Goal: Information Seeking & Learning: Check status

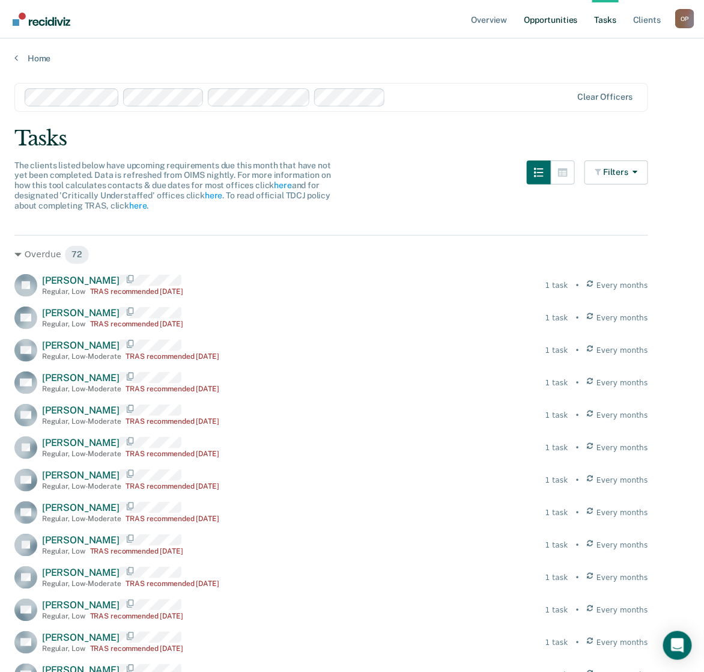
click at [548, 19] on link "Opportunities" at bounding box center [551, 19] width 58 height 38
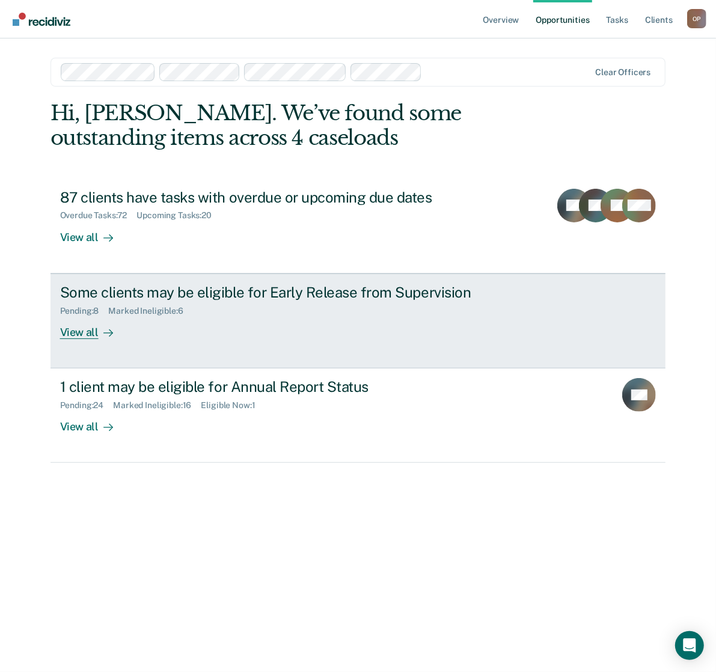
click at [301, 298] on div "Some clients may be eligible for Early Release from Supervision" at bounding box center [271, 292] width 422 height 17
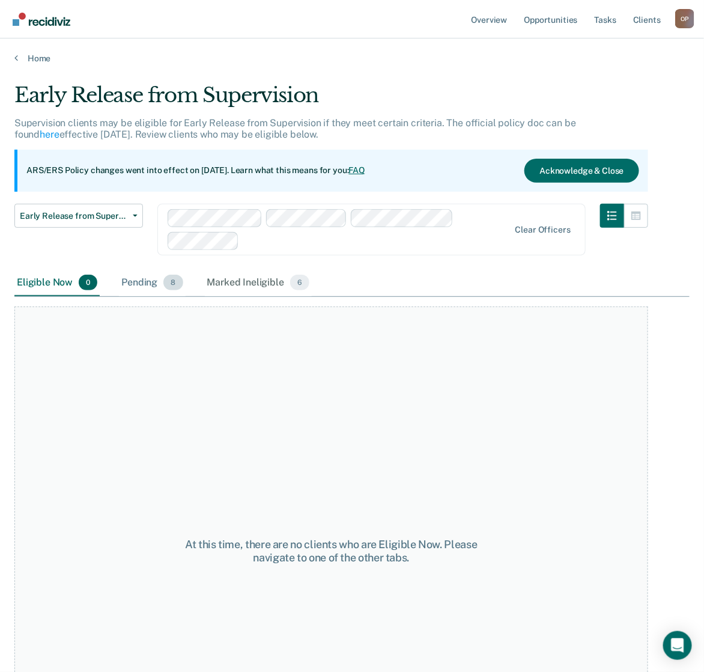
click at [155, 276] on div "Pending 8" at bounding box center [152, 283] width 66 height 26
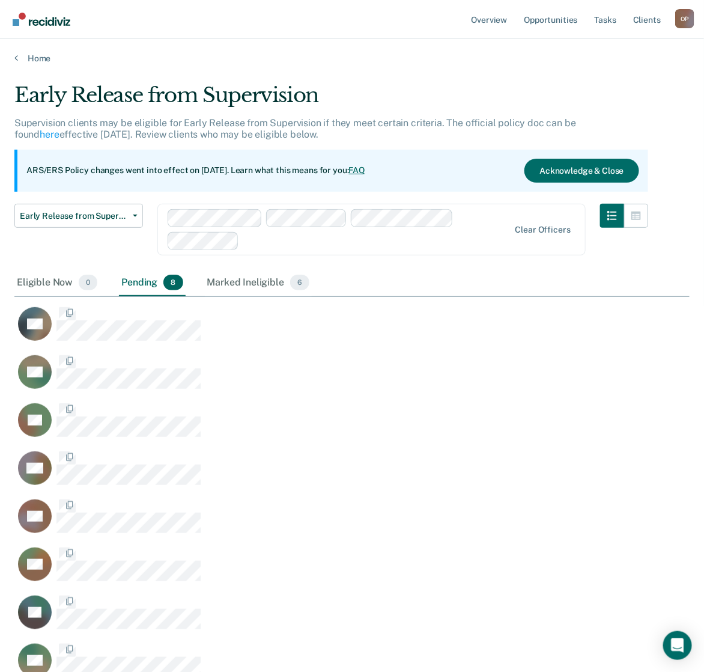
scroll to position [592, 664]
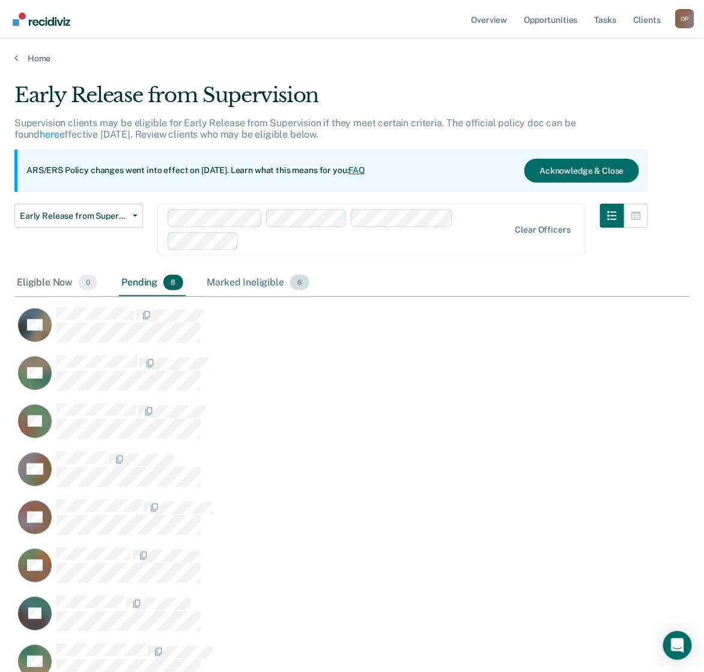
click at [236, 280] on div "Marked Ineligible 6" at bounding box center [259, 283] width 108 height 26
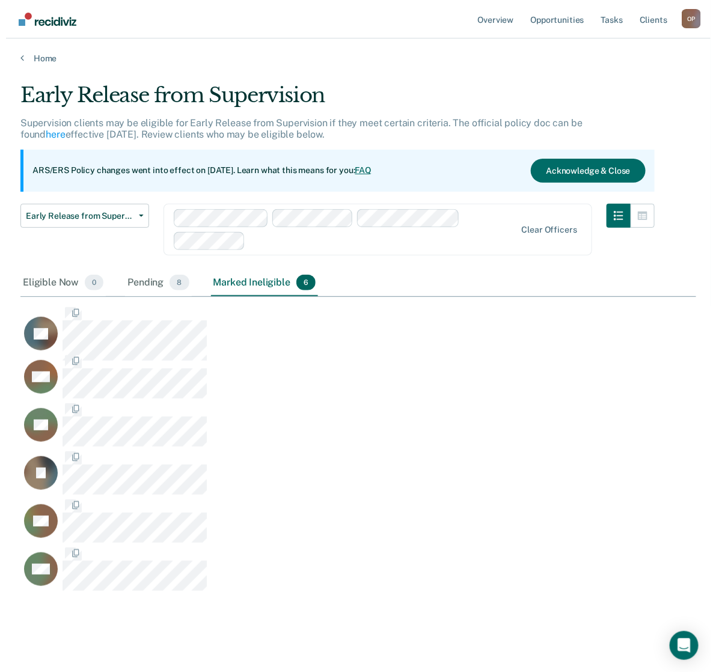
scroll to position [496, 664]
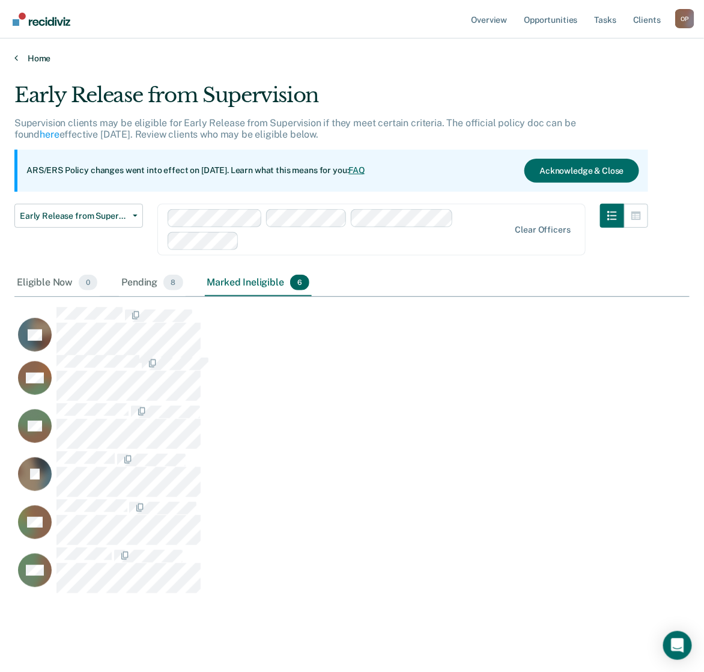
click at [42, 56] on link "Home" at bounding box center [352, 58] width 676 height 11
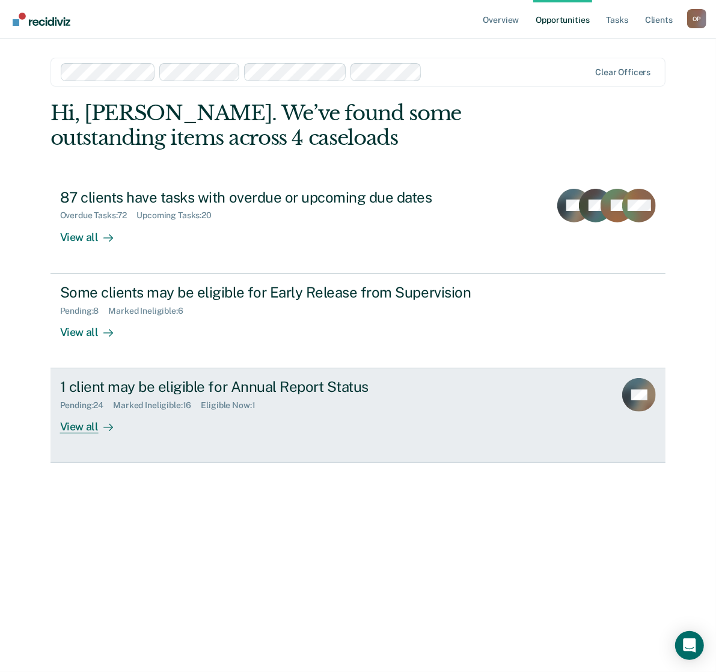
click at [225, 388] on div "1 client may be eligible for Annual Report Status" at bounding box center [271, 386] width 422 height 17
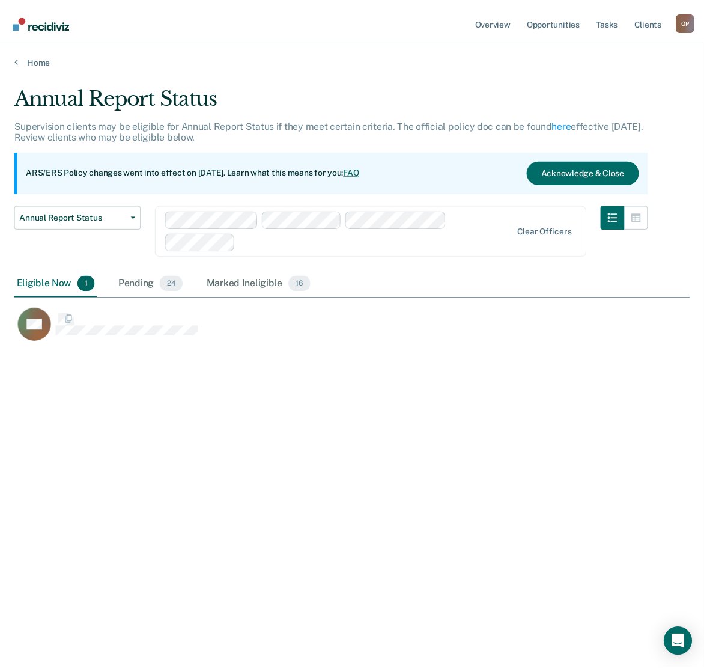
scroll to position [487, 675]
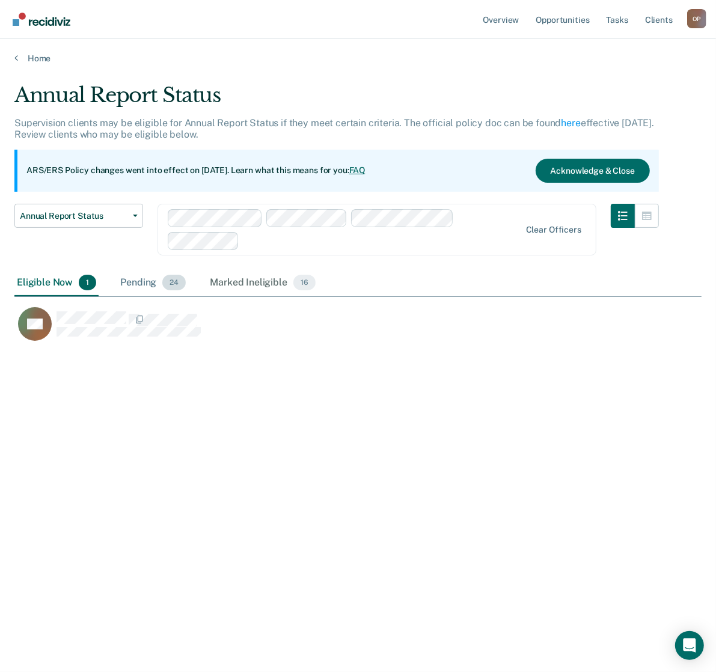
click at [148, 280] on div "Pending 24" at bounding box center [153, 283] width 70 height 26
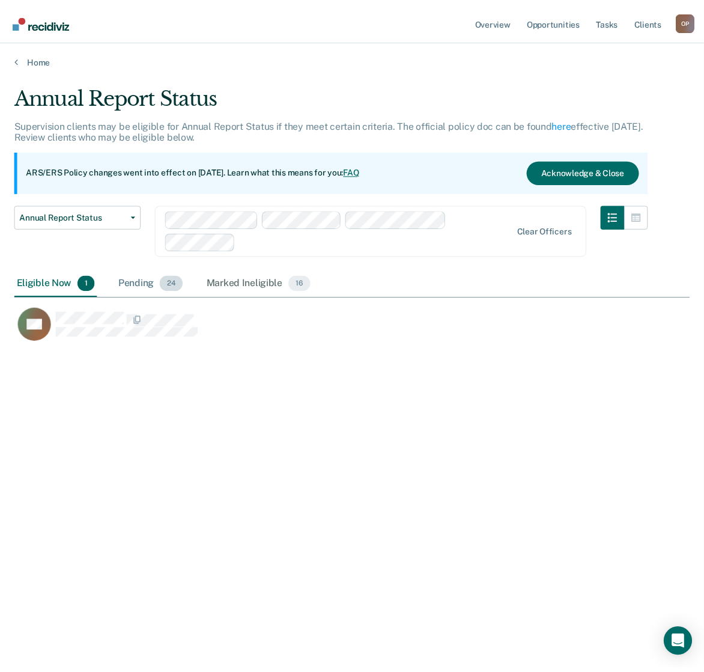
scroll to position [1361, 664]
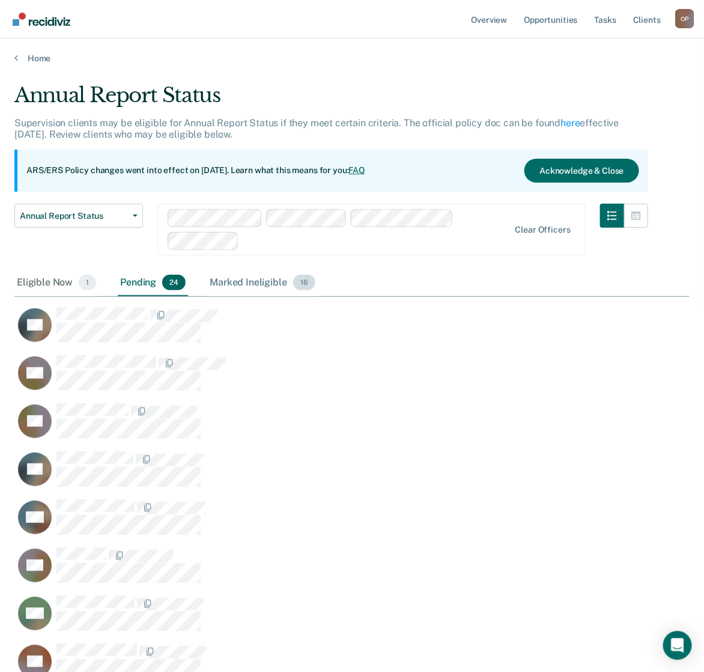
click at [224, 286] on div "Marked Ineligible 16" at bounding box center [262, 283] width 110 height 26
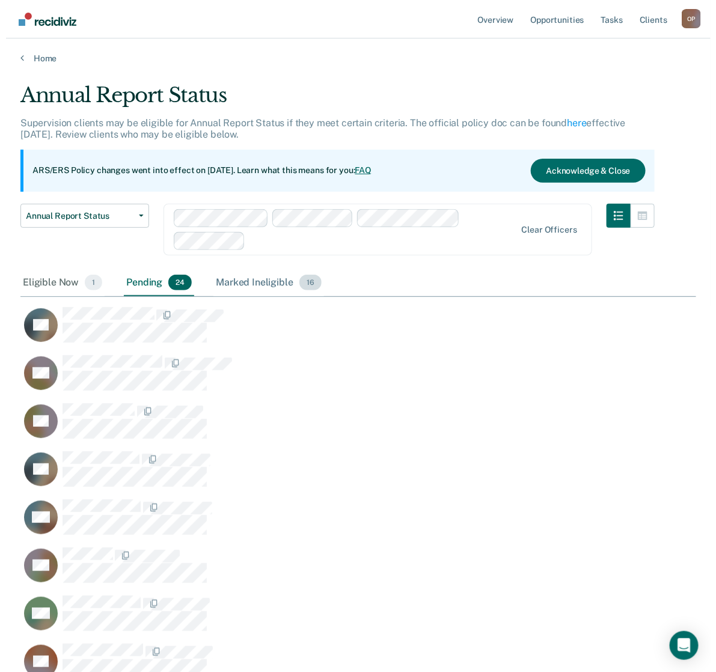
scroll to position [977, 664]
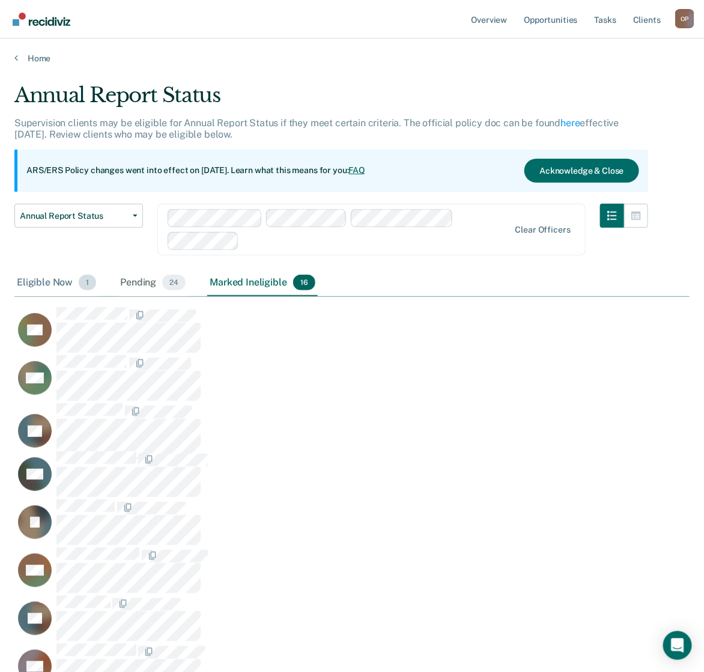
click at [45, 275] on div "Eligible Now 1" at bounding box center [56, 283] width 84 height 26
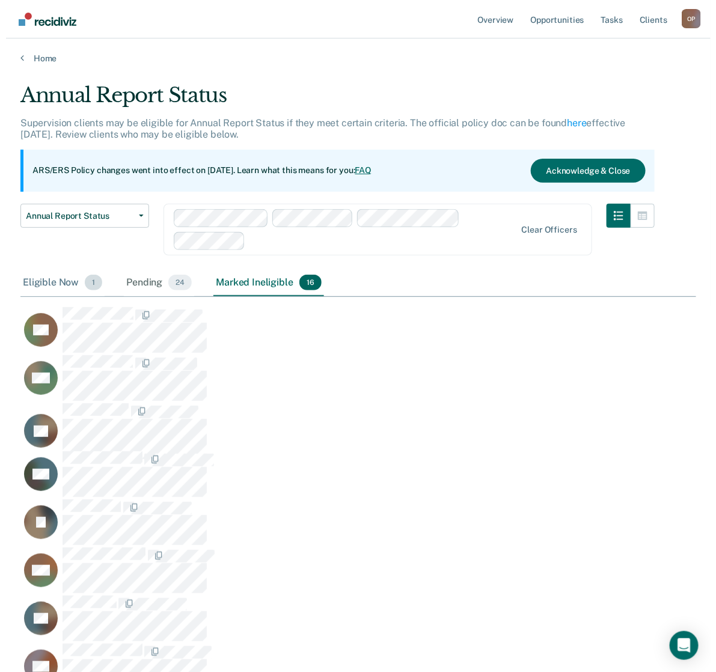
scroll to position [12, 11]
